Goal: Task Accomplishment & Management: Manage account settings

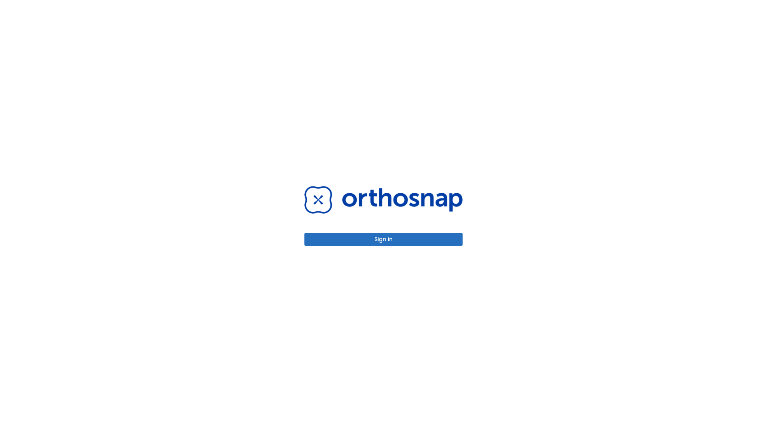
click at [384, 239] on button "Sign in" at bounding box center [384, 239] width 158 height 13
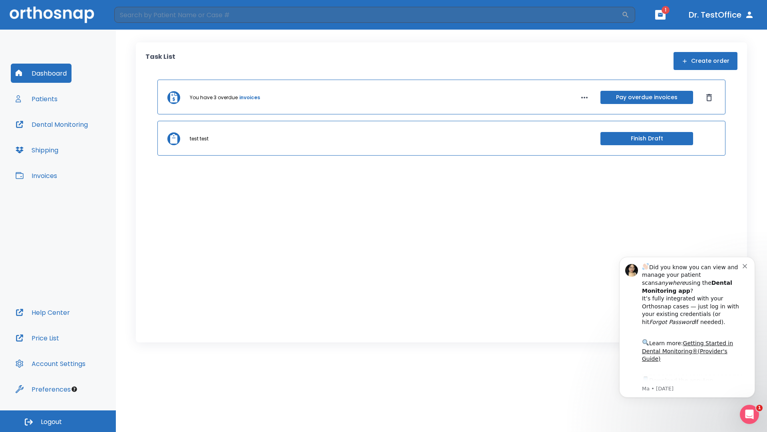
click at [58, 421] on span "Logout" at bounding box center [51, 421] width 21 height 9
